Goal: Task Accomplishment & Management: Complete application form

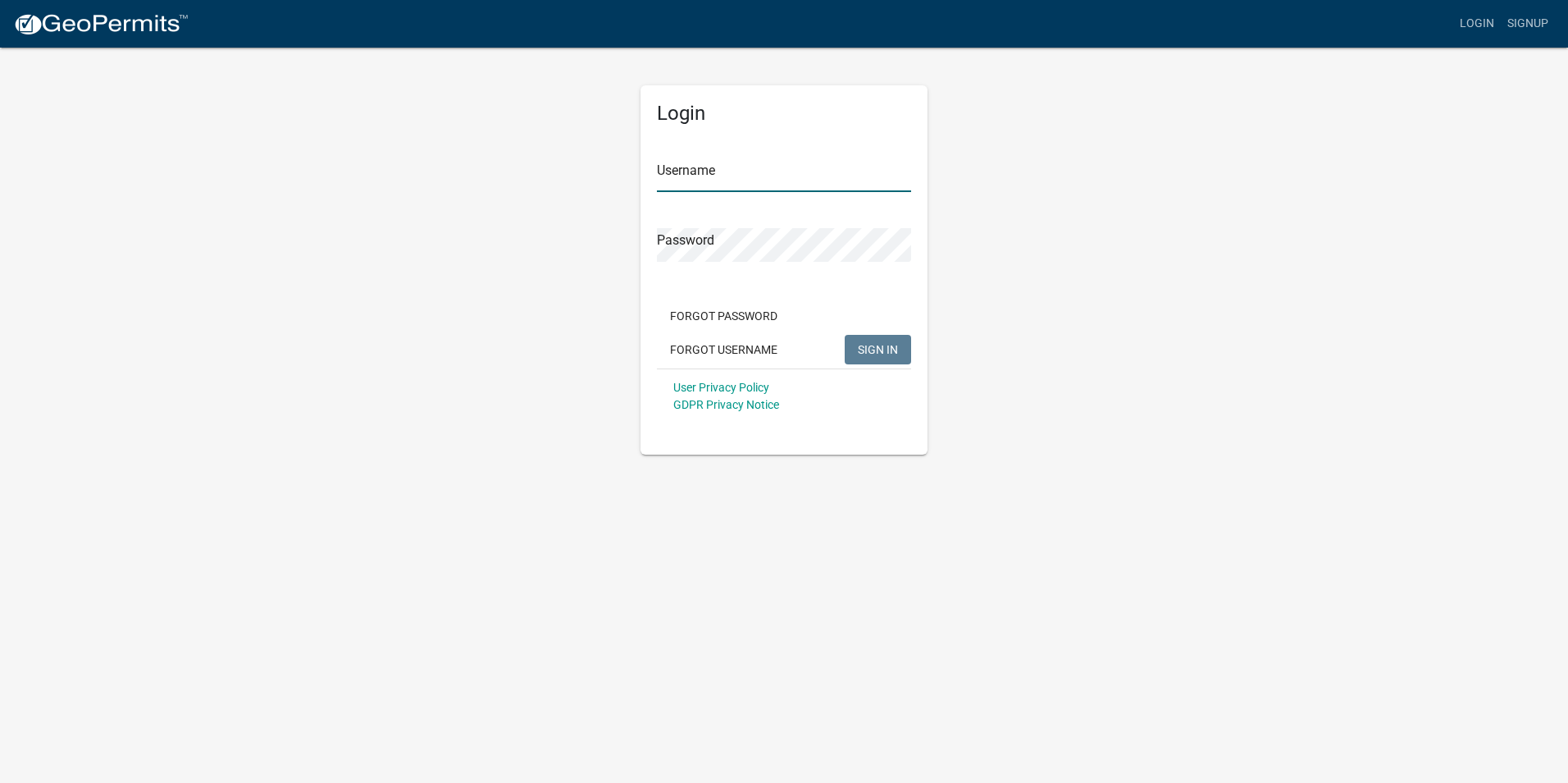
type input "[PERSON_NAME]"
click at [869, 351] on span "SIGN IN" at bounding box center [877, 348] width 40 height 13
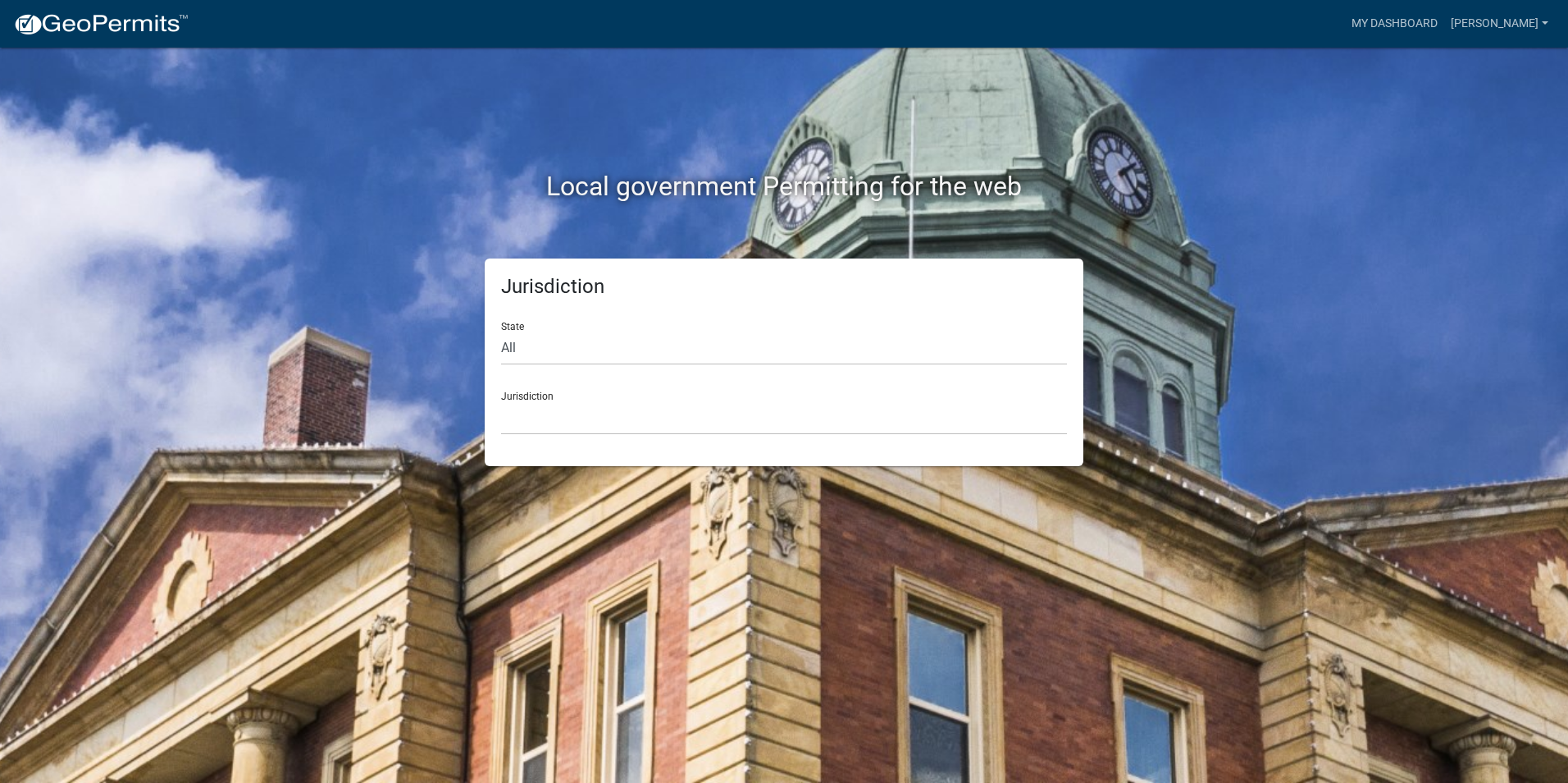
click at [542, 398] on div "Jurisdiction [GEOGRAPHIC_DATA], [US_STATE] [GEOGRAPHIC_DATA], [US_STATE][PERSON…" at bounding box center [784, 407] width 566 height 57
click at [539, 422] on select "[GEOGRAPHIC_DATA], [US_STATE] [GEOGRAPHIC_DATA], [US_STATE][PERSON_NAME][GEOGRA…" at bounding box center [784, 418] width 566 height 33
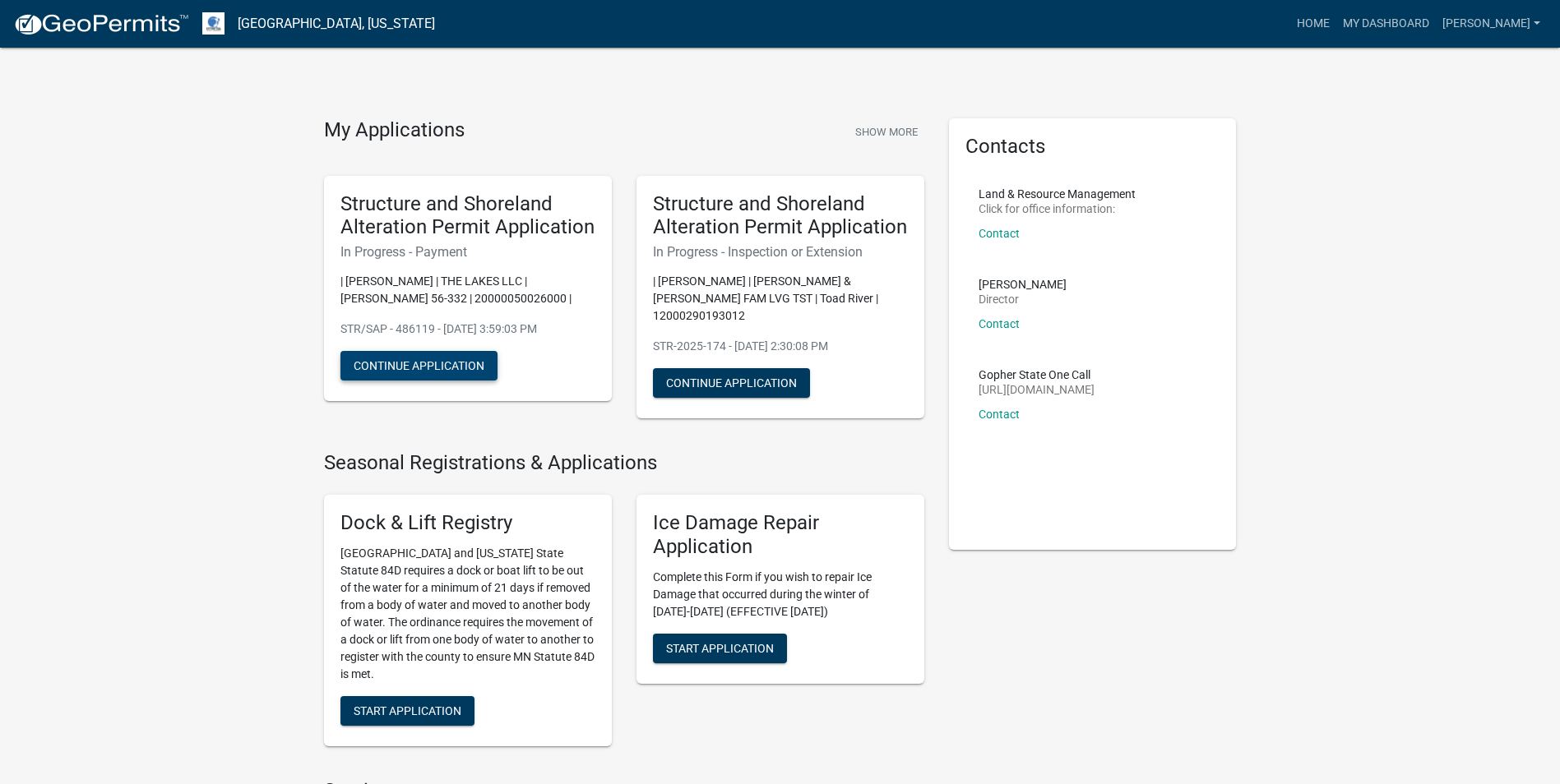
click at [416, 367] on button "Continue Application" at bounding box center [419, 366] width 157 height 29
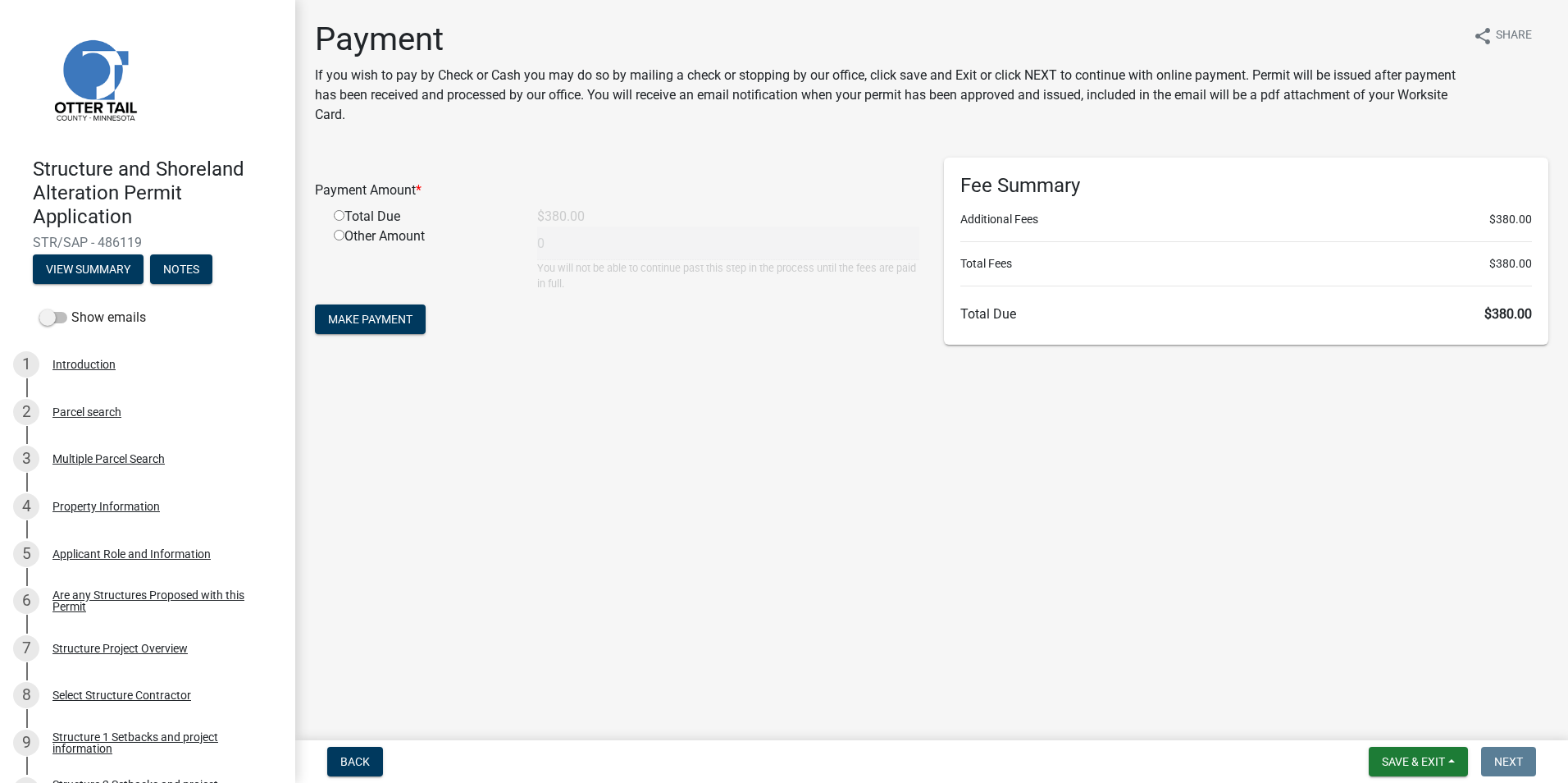
click at [336, 213] on input "radio" at bounding box center [338, 215] width 11 height 11
radio input "true"
type input "380"
click at [386, 328] on button "Make Payment" at bounding box center [370, 319] width 111 height 29
